Goal: Transaction & Acquisition: Download file/media

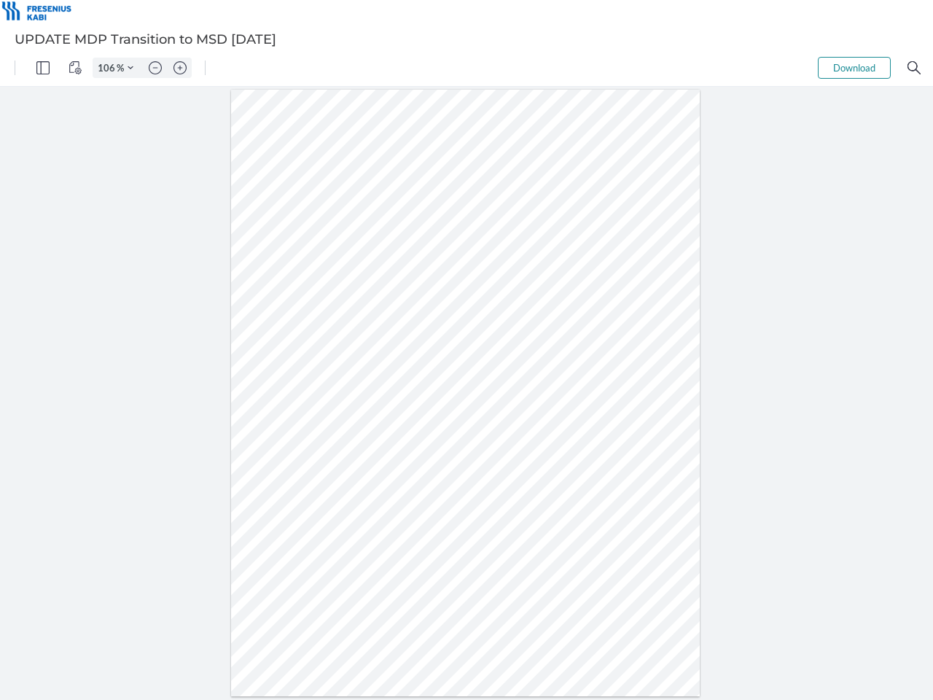
click at [43, 68] on img "Panel" at bounding box center [42, 67] width 13 height 13
click at [75, 68] on img "View Controls" at bounding box center [75, 67] width 13 height 13
click at [109, 68] on input "106" at bounding box center [104, 67] width 23 height 13
click at [130, 68] on img "Zoom Controls" at bounding box center [131, 68] width 6 height 6
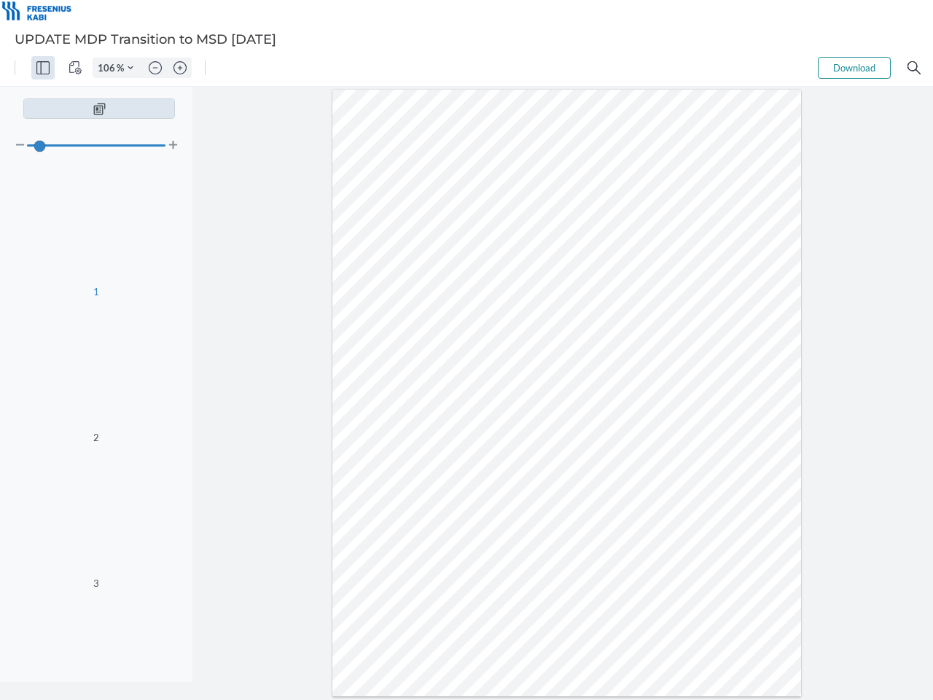
click at [155, 68] on img "Zoom out" at bounding box center [155, 67] width 13 height 13
click at [180, 68] on img "Zoom in" at bounding box center [180, 67] width 13 height 13
type input "106"
click at [854, 68] on button "Download" at bounding box center [854, 68] width 73 height 22
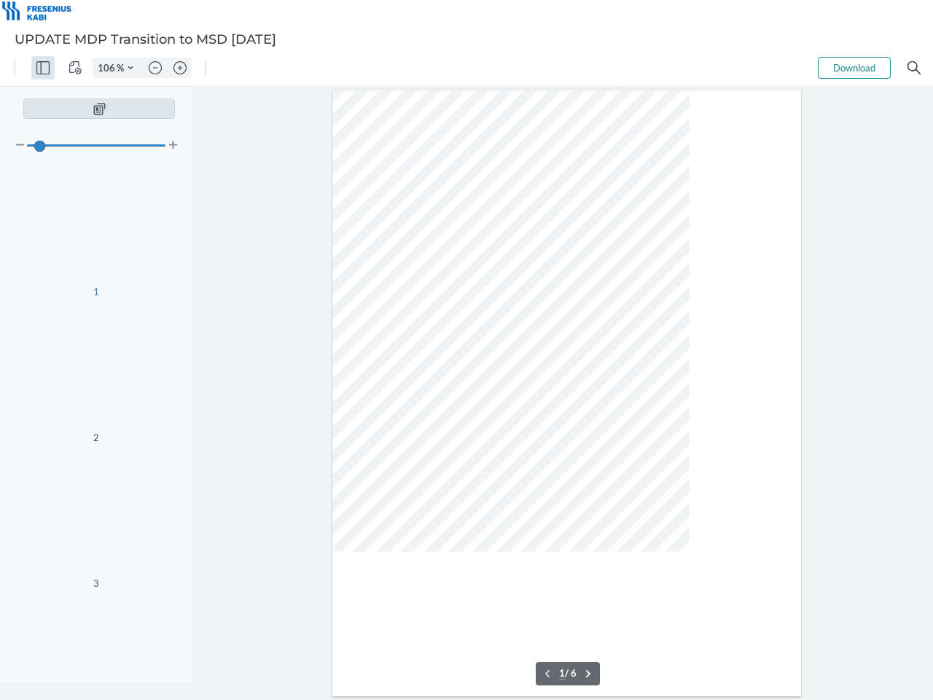
scroll to position [90, 0]
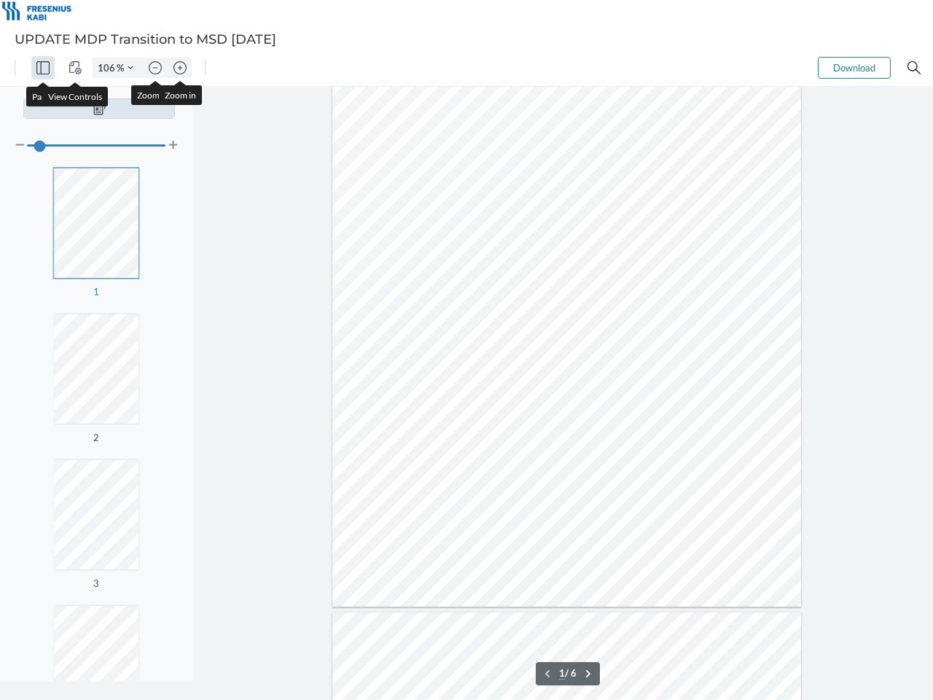
click at [914, 68] on img "Search" at bounding box center [914, 67] width 13 height 13
